Goal: Find specific page/section: Find specific page/section

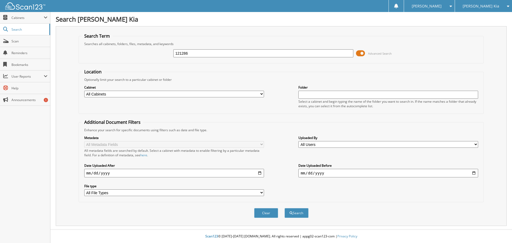
type input "121286"
click at [284, 208] on button "Search" at bounding box center [296, 213] width 24 height 10
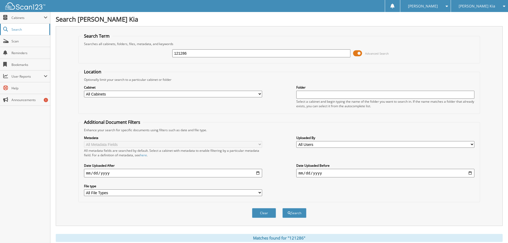
click at [21, 32] on link "Search" at bounding box center [25, 29] width 50 height 11
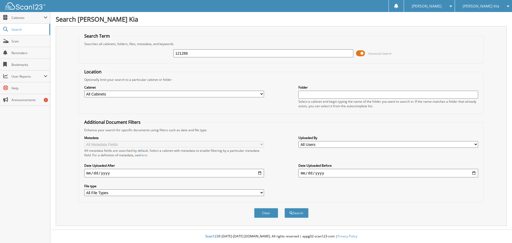
type input "121286"
click at [284, 208] on button "Search" at bounding box center [296, 213] width 24 height 10
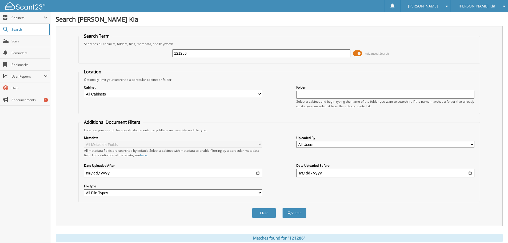
drag, startPoint x: 211, startPoint y: 55, endPoint x: 124, endPoint y: 48, distance: 87.2
click at [124, 48] on div "121286 Advanced Search" at bounding box center [278, 53] width 395 height 14
paste input "[US_VEHICLE_IDENTIFICATION_NUMBER]"
type input "3KPF54AD2PE612304"
click at [282, 208] on button "Search" at bounding box center [294, 213] width 24 height 10
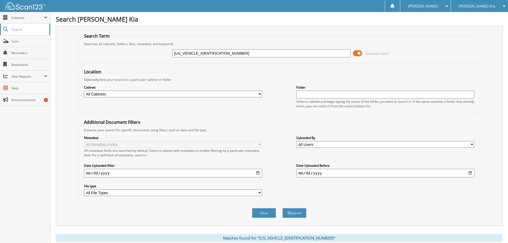
click at [14, 27] on span "Search" at bounding box center [28, 29] width 35 height 5
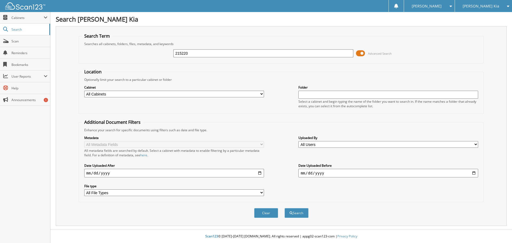
type input "215220"
click at [284, 208] on button "Search" at bounding box center [296, 213] width 24 height 10
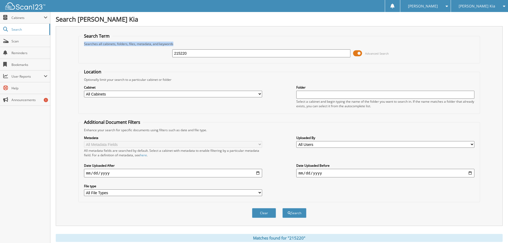
drag, startPoint x: 189, startPoint y: 57, endPoint x: 142, endPoint y: 47, distance: 48.3
click at [108, 34] on fieldset "Search Term Searches all cabinets, folders, files, metadata, and keywords 21522…" at bounding box center [278, 48] width 401 height 30
click at [180, 53] on input "215220" at bounding box center [261, 53] width 178 height 8
drag, startPoint x: 196, startPoint y: 56, endPoint x: 167, endPoint y: 46, distance: 30.9
click at [167, 46] on div "215220 Advanced Search" at bounding box center [278, 53] width 395 height 14
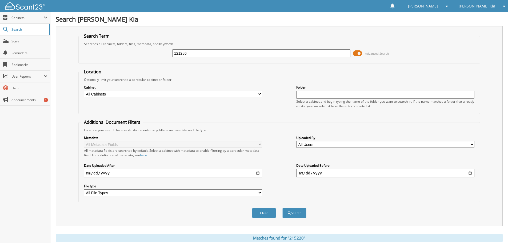
type input "121286"
click at [282, 208] on button "Search" at bounding box center [294, 213] width 24 height 10
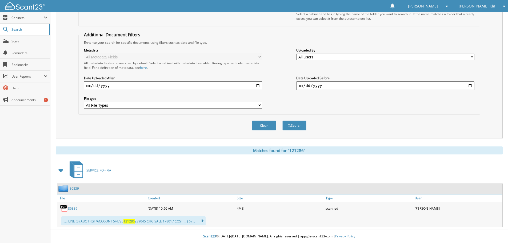
click at [73, 207] on link "86839" at bounding box center [72, 208] width 9 height 5
